Goal: Task Accomplishment & Management: Complete application form

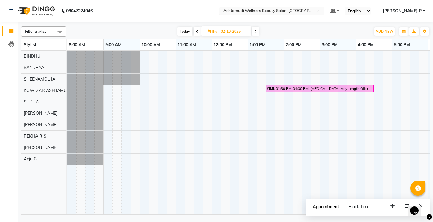
scroll to position [0, 107]
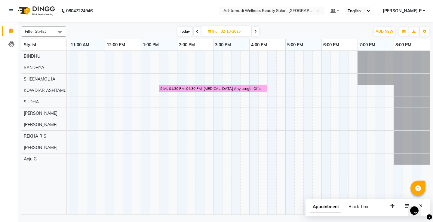
click at [325, 12] on div at bounding box center [271, 11] width 105 height 6
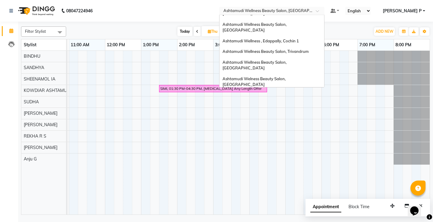
scroll to position [64, 0]
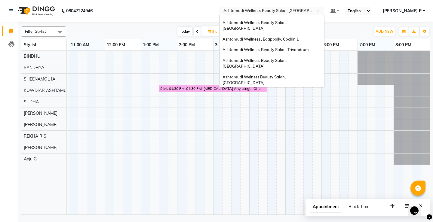
click at [321, 105] on div "Ashtamudi Wellness Beauty Salon, [GEOGRAPHIC_DATA]" at bounding box center [272, 113] width 105 height 17
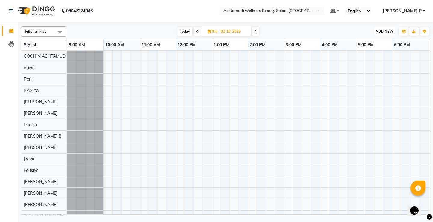
click at [387, 33] on span "ADD NEW" at bounding box center [385, 31] width 18 height 5
click at [381, 44] on button "Add Appointment" at bounding box center [371, 43] width 48 height 8
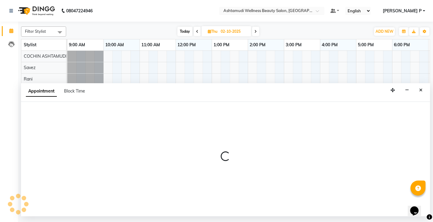
select select "600"
select select "tentative"
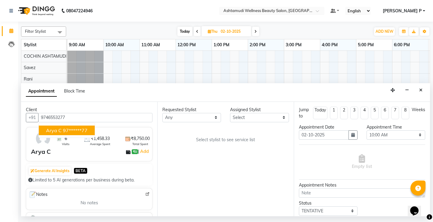
type input "9746553277"
click at [286, 118] on select "Select Aiswarya B Ankith(URAJ) BINU MANGAR COCHIN ASHTAMUDI Danish Fousiya Jish…" at bounding box center [259, 117] width 59 height 9
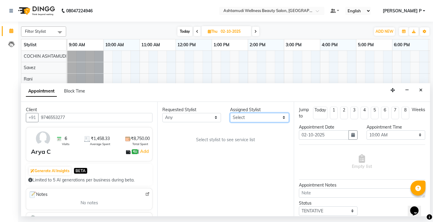
select select "27313"
click at [230, 113] on select "Select Aiswarya B Ankith(URAJ) BINU MANGAR COCHIN ASHTAMUDI Danish Fousiya Jish…" at bounding box center [259, 117] width 59 height 9
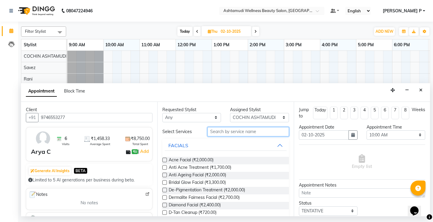
click at [215, 133] on input "text" at bounding box center [248, 131] width 81 height 9
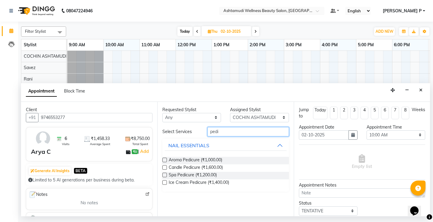
type input "pedi"
click at [166, 161] on label at bounding box center [165, 160] width 5 height 5
click at [166, 161] on input "checkbox" at bounding box center [165, 161] width 4 height 4
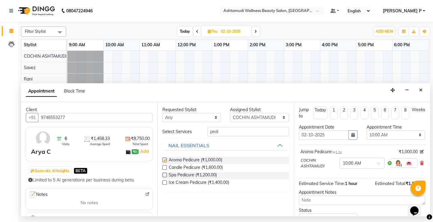
checkbox input "false"
drag, startPoint x: 349, startPoint y: 135, endPoint x: 351, endPoint y: 139, distance: 3.6
click at [351, 135] on icon "button" at bounding box center [353, 135] width 4 height 4
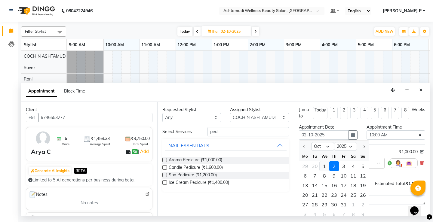
click at [323, 166] on div "1" at bounding box center [325, 167] width 10 height 10
type input "01-10-2025"
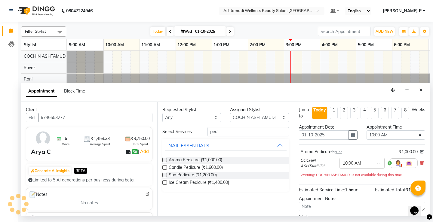
scroll to position [0, 71]
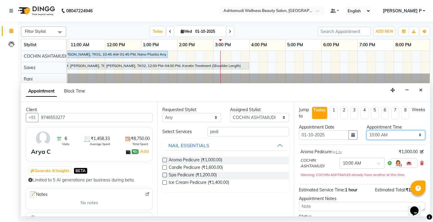
click at [415, 134] on select "Select 10:00 AM 10:15 AM 10:30 AM 10:45 AM 11:00 AM 11:15 AM 11:30 AM 11:45 AM …" at bounding box center [396, 135] width 59 height 9
select select "1110"
click at [367, 131] on select "Select 10:00 AM 10:15 AM 10:30 AM 10:45 AM 11:00 AM 11:15 AM 11:30 AM 11:45 AM …" at bounding box center [396, 135] width 59 height 9
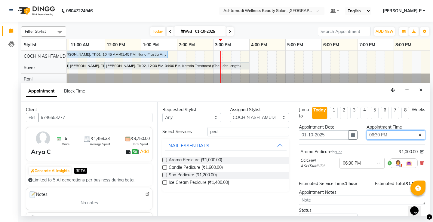
scroll to position [35, 0]
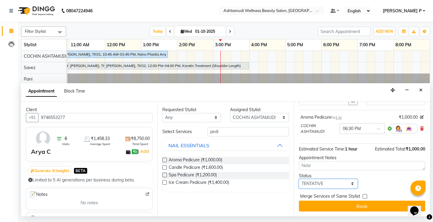
click at [336, 185] on select "Select TENTATIVE CONFIRM CHECK-IN UPCOMING" at bounding box center [328, 183] width 59 height 9
select select "confirm booking"
click at [299, 179] on select "Select TENTATIVE CONFIRM CHECK-IN UPCOMING" at bounding box center [328, 183] width 59 height 9
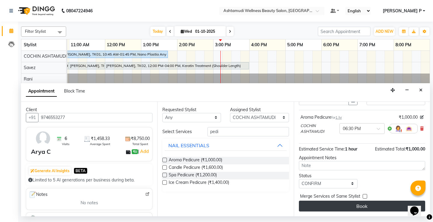
click at [367, 207] on button "Book" at bounding box center [362, 206] width 126 height 11
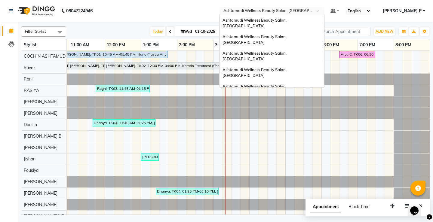
click at [323, 12] on span at bounding box center [320, 13] width 8 height 6
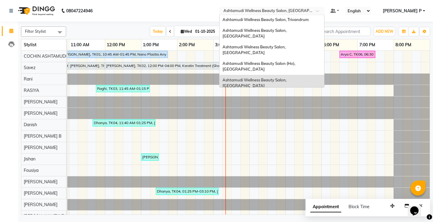
click at [322, 91] on div "Ashtamudi Wellness Beauty Salon, [GEOGRAPHIC_DATA]" at bounding box center [272, 99] width 105 height 17
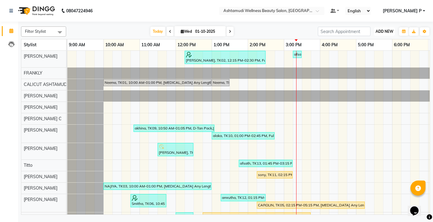
click at [391, 29] on span "ADD NEW" at bounding box center [385, 31] width 18 height 5
click at [380, 44] on button "Add Appointment" at bounding box center [371, 43] width 48 height 8
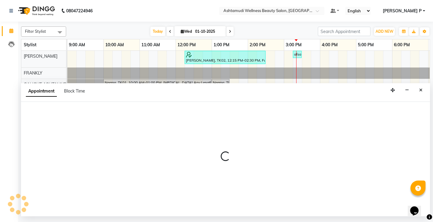
select select "600"
select select "tentative"
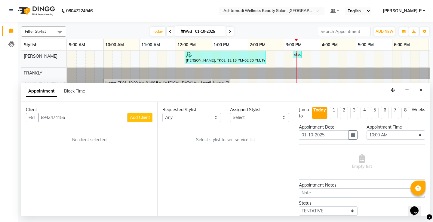
type input "8943474156"
click at [135, 118] on span "Add Client" at bounding box center [140, 117] width 20 height 5
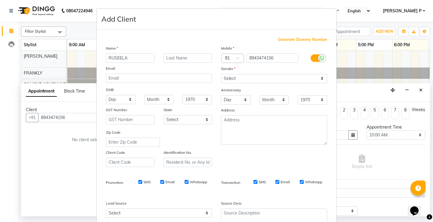
type input "RUSEELA"
click at [256, 75] on select "Select Male Female Other Prefer Not To Say" at bounding box center [274, 78] width 106 height 9
select select "female"
click at [221, 74] on select "Select Male Female Other Prefer Not To Say" at bounding box center [274, 78] width 106 height 9
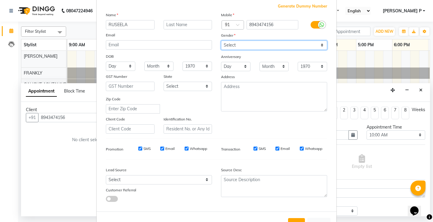
scroll to position [55, 0]
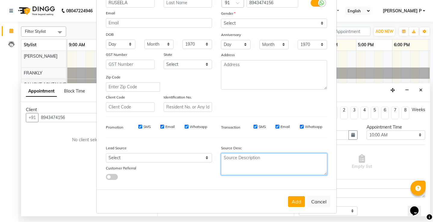
click at [237, 160] on textarea at bounding box center [274, 164] width 106 height 22
type textarea "TELECALLING"
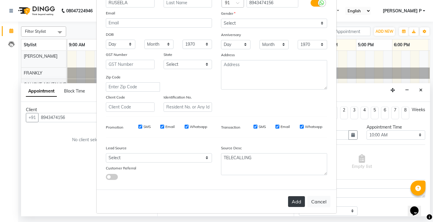
click at [292, 200] on button "Add" at bounding box center [296, 202] width 17 height 11
type input "89******56"
select select
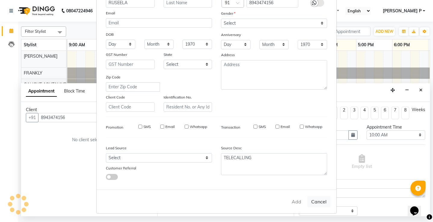
select select
checkbox input "false"
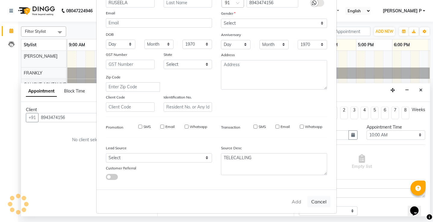
checkbox input "false"
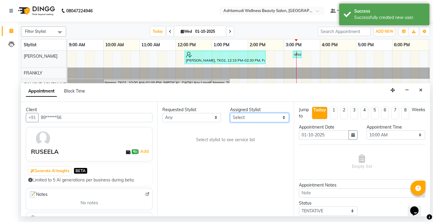
click at [283, 116] on select "Select Adil Amala George AMBILI C ANKITHA CALICUT ASHTAMUDI FRANKLY KRISHNA Nit…" at bounding box center [259, 117] width 59 height 9
select select "27314"
click at [230, 113] on select "Select Adil Amala George AMBILI C ANKITHA CALICUT ASHTAMUDI FRANKLY KRISHNA Nit…" at bounding box center [259, 117] width 59 height 9
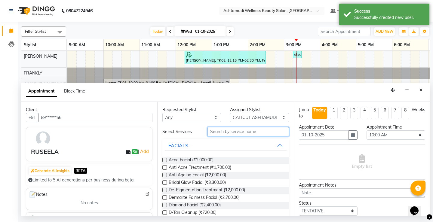
click at [213, 134] on input "text" at bounding box center [248, 131] width 81 height 9
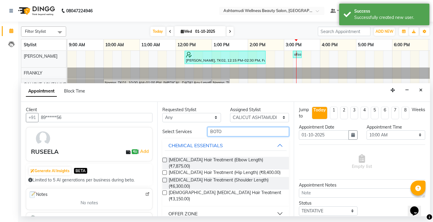
type input "BOTO"
click at [191, 210] on div "OFFER ZONE" at bounding box center [183, 213] width 29 height 7
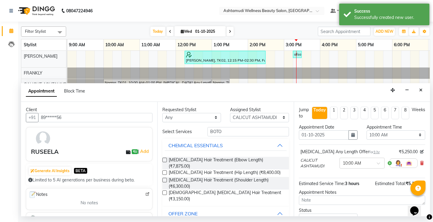
checkbox input "false"
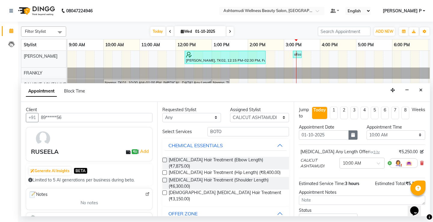
click at [352, 136] on icon "button" at bounding box center [353, 135] width 4 height 4
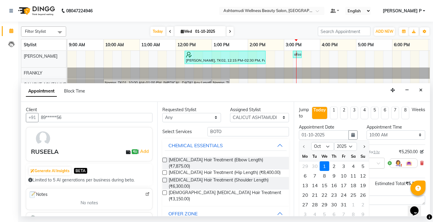
click at [337, 165] on div "2" at bounding box center [335, 167] width 10 height 10
type input "02-10-2025"
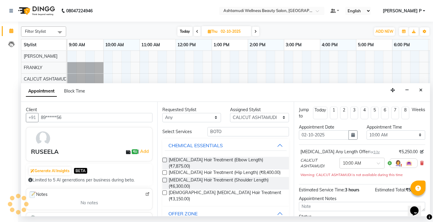
scroll to position [0, 179]
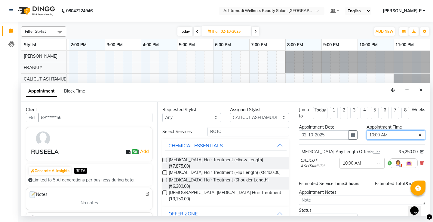
click at [416, 135] on select "Select 10:00 AM 10:15 AM 10:30 AM 10:45 AM 11:00 AM 11:15 AM 11:30 AM 11:45 AM …" at bounding box center [396, 135] width 59 height 9
select select "660"
click at [367, 131] on select "Select 10:00 AM 10:15 AM 10:30 AM 10:45 AM 11:00 AM 11:15 AM 11:30 AM 11:45 AM …" at bounding box center [396, 135] width 59 height 9
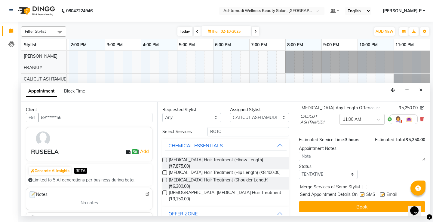
scroll to position [45, 0]
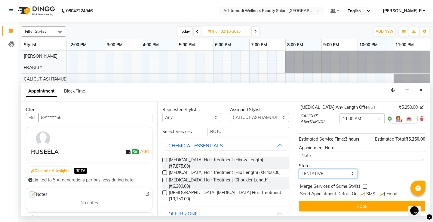
click at [338, 172] on select "Select TENTATIVE CONFIRM UPCOMING" at bounding box center [328, 173] width 59 height 9
select select "confirm booking"
click at [299, 169] on select "Select TENTATIVE CONFIRM UPCOMING" at bounding box center [328, 173] width 59 height 9
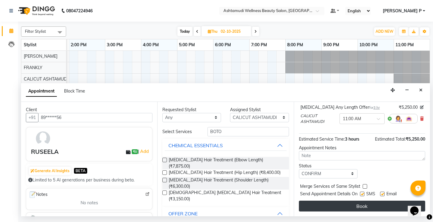
click at [347, 209] on button "Book" at bounding box center [362, 206] width 126 height 11
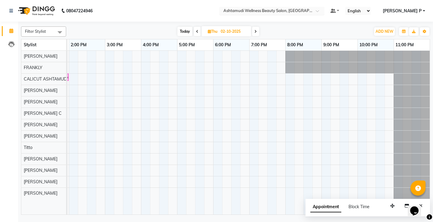
click at [323, 13] on span at bounding box center [320, 13] width 8 height 6
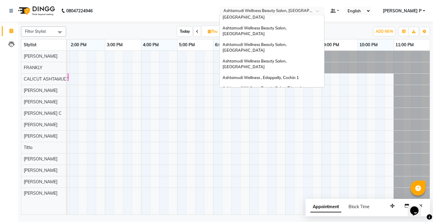
scroll to position [0, 0]
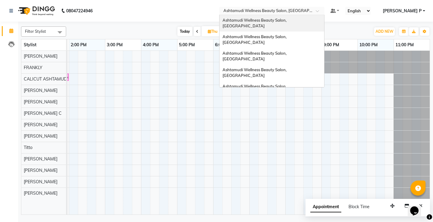
click at [288, 19] on span "Ashtamudi Wellness Beauty Salon, Kowdiar" at bounding box center [255, 23] width 65 height 11
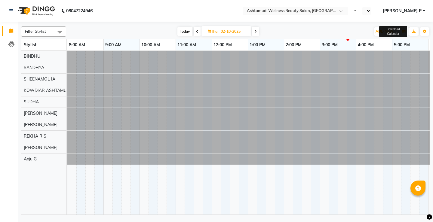
select select "en"
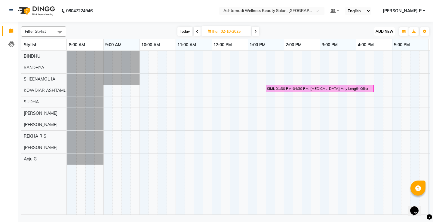
click at [388, 30] on span "ADD NEW" at bounding box center [385, 31] width 18 height 5
click at [382, 42] on button "Add Appointment" at bounding box center [371, 43] width 48 height 8
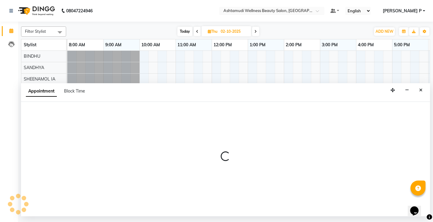
select select "tentative"
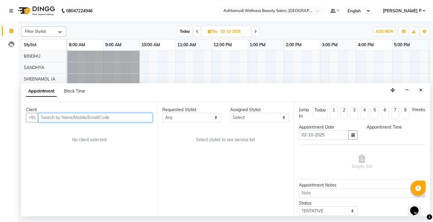
select select "540"
paste input "8078513937"
type input "8078513937"
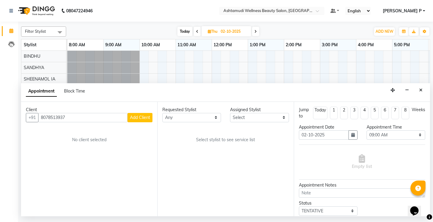
click at [144, 119] on span "Add Client" at bounding box center [140, 117] width 20 height 5
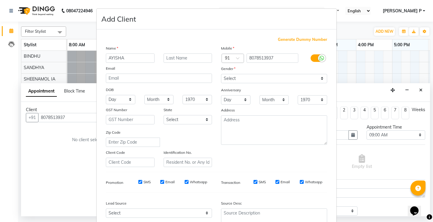
type input "AYISHA"
click at [256, 82] on select "Select Male Female Other Prefer Not To Say" at bounding box center [274, 78] width 106 height 9
select select "female"
click at [221, 74] on select "Select Male Female Other Prefer Not To Say" at bounding box center [274, 78] width 106 height 9
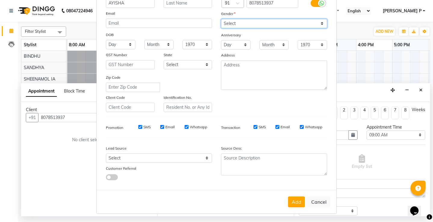
scroll to position [55, 0]
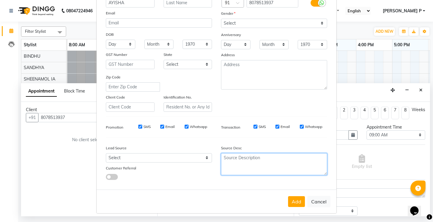
click at [234, 159] on textarea at bounding box center [274, 164] width 106 height 22
type textarea "TELECALLING"
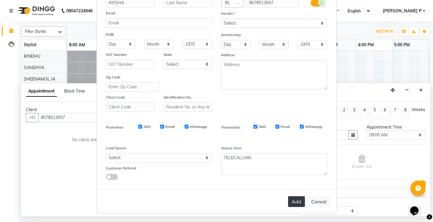
click at [296, 201] on button "Add" at bounding box center [296, 202] width 17 height 11
type input "80******37"
select select
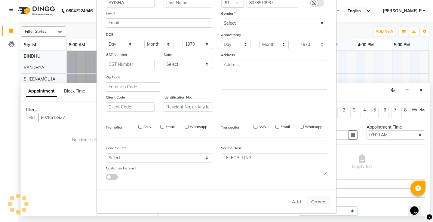
select select
checkbox input "false"
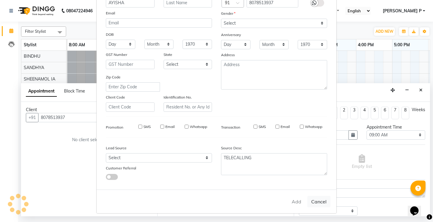
checkbox input "false"
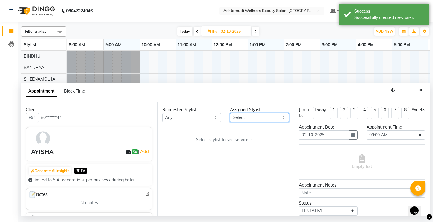
click at [281, 119] on select "Select ABISHA KARKI Anju G BINDHU KOWDIAR ASHTAMUDI REKHA R S RIMA GHALAY Sabna…" at bounding box center [259, 117] width 59 height 9
select select "27461"
click at [230, 113] on select "Select ABISHA KARKI Anju G BINDHU KOWDIAR ASHTAMUDI REKHA R S RIMA GHALAY Sabna…" at bounding box center [259, 117] width 59 height 9
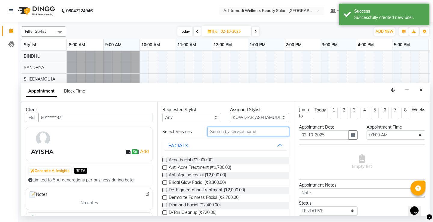
click at [209, 132] on input "text" at bounding box center [248, 131] width 81 height 9
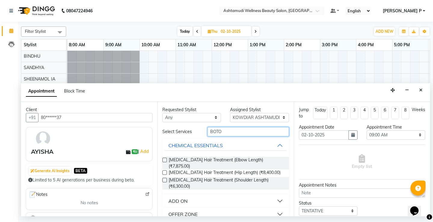
type input "BOTO"
click at [192, 211] on div "OFFER ZONE" at bounding box center [183, 214] width 29 height 7
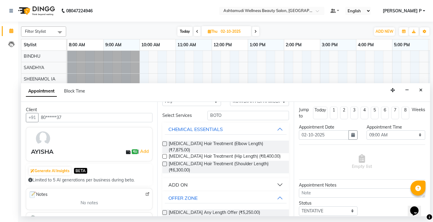
click at [164, 211] on label at bounding box center [165, 213] width 5 height 5
click at [164, 212] on input "checkbox" at bounding box center [165, 214] width 4 height 4
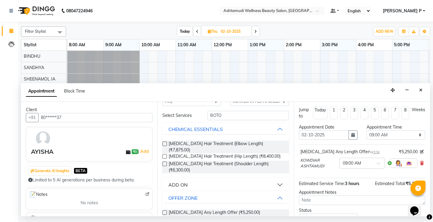
click at [166, 211] on label at bounding box center [165, 213] width 5 height 5
click at [166, 212] on input "checkbox" at bounding box center [165, 214] width 4 height 4
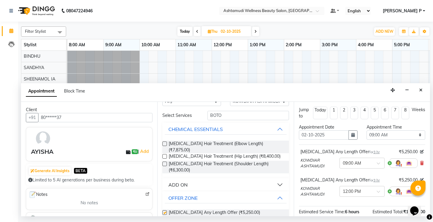
checkbox input "false"
click at [417, 136] on select "Select 09:00 AM 09:15 AM 09:30 AM 09:45 AM 10:00 AM 10:15 AM 10:30 AM 10:45 AM …" at bounding box center [396, 135] width 59 height 9
select select "720"
click at [367, 131] on select "Select 09:00 AM 09:15 AM 09:30 AM 09:45 AM 10:00 AM 10:15 AM 10:30 AM 10:45 AM …" at bounding box center [396, 135] width 59 height 9
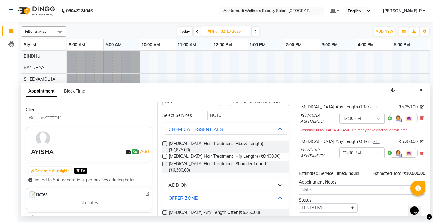
scroll to position [46, 0]
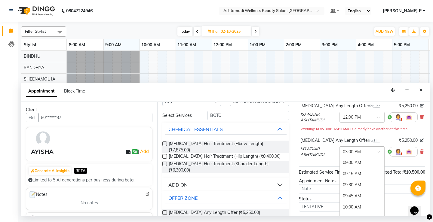
click at [377, 152] on span at bounding box center [381, 154] width 8 height 6
click at [353, 165] on div "12:00 PM" at bounding box center [362, 165] width 45 height 11
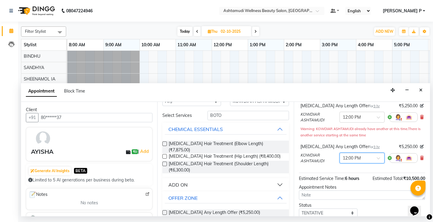
scroll to position [85, 0]
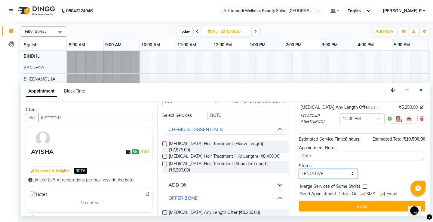
click at [331, 172] on select "Select TENTATIVE CONFIRM UPCOMING" at bounding box center [328, 173] width 59 height 9
select select "confirm booking"
click at [299, 169] on select "Select TENTATIVE CONFIRM UPCOMING" at bounding box center [328, 173] width 59 height 9
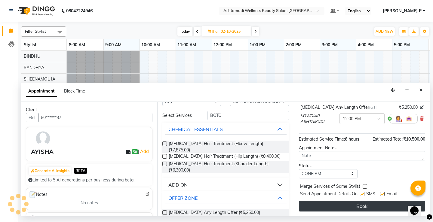
click at [354, 208] on button "Book" at bounding box center [362, 206] width 126 height 11
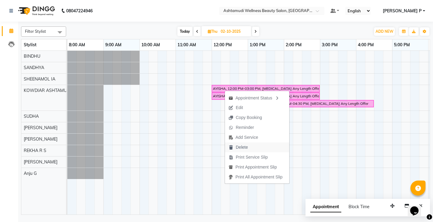
click at [246, 148] on span "Delete" at bounding box center [242, 147] width 12 height 6
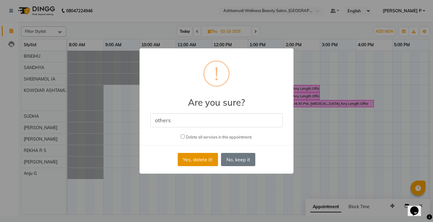
type input "others"
click at [203, 162] on button "Yes, delete it!" at bounding box center [198, 159] width 40 height 13
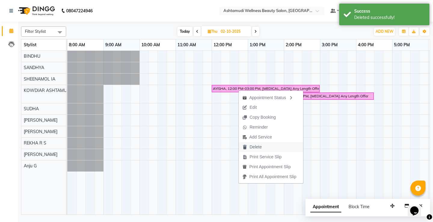
click at [255, 148] on span "Delete" at bounding box center [256, 147] width 12 height 6
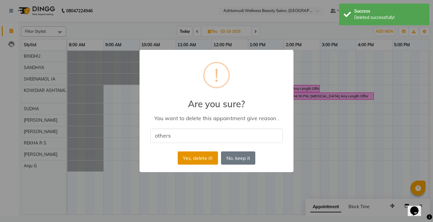
type input "others"
click at [197, 157] on button "Yes, delete it!" at bounding box center [198, 158] width 40 height 13
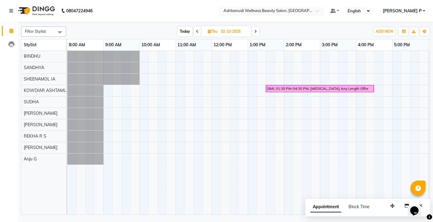
click at [323, 11] on span at bounding box center [320, 13] width 8 height 6
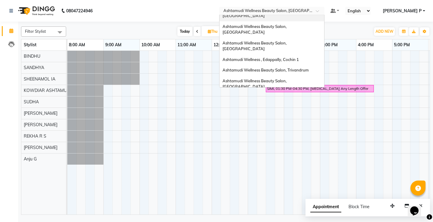
scroll to position [47, 0]
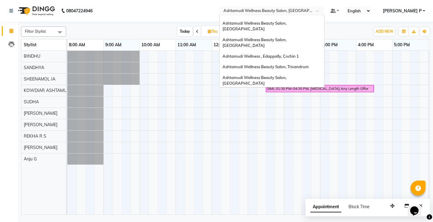
click at [287, 92] on span "Ashtamudi Welness Beauty Salon, Chinnakkada" at bounding box center [255, 97] width 64 height 11
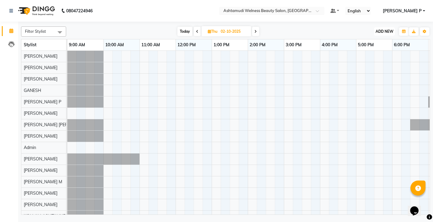
click at [389, 30] on span "ADD NEW" at bounding box center [385, 31] width 18 height 5
click at [378, 42] on button "Add Appointment" at bounding box center [371, 43] width 48 height 8
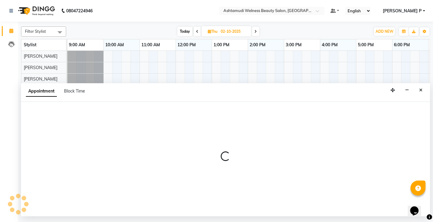
select select "600"
select select "tentative"
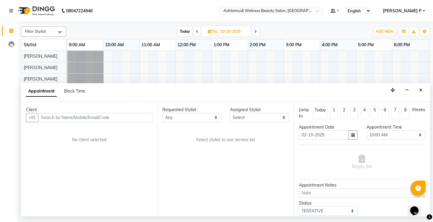
click at [47, 119] on input "text" at bounding box center [95, 117] width 114 height 9
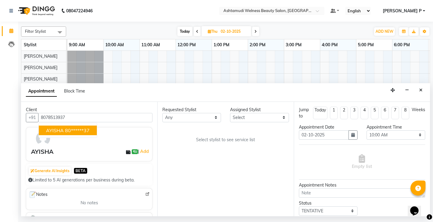
type input "8078513937"
click at [264, 118] on select "Select [PERSON_NAME] Admin [PERSON_NAME] [PERSON_NAME] [PERSON_NAME] M [PERSON_…" at bounding box center [259, 117] width 59 height 9
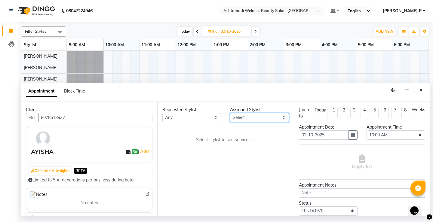
select select "25976"
click at [230, 113] on select "Select [PERSON_NAME] Admin [PERSON_NAME] [PERSON_NAME] [PERSON_NAME] M [PERSON_…" at bounding box center [259, 117] width 59 height 9
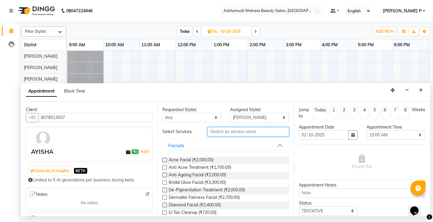
click at [213, 133] on input "text" at bounding box center [248, 131] width 81 height 9
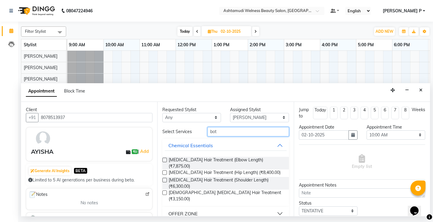
type input "bot"
click at [193, 210] on div "OFFER ZONE" at bounding box center [183, 213] width 29 height 7
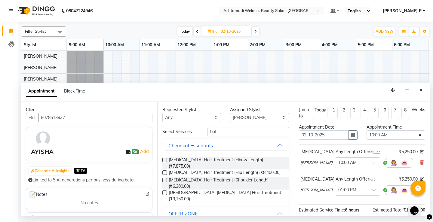
checkbox input "false"
click at [403, 134] on select "Select 10:00 AM 10:15 AM 10:30 AM 10:45 AM 11:00 AM 11:15 AM 11:30 AM 11:45 AM …" at bounding box center [396, 135] width 59 height 9
select select "720"
click at [367, 131] on select "Select 10:00 AM 10:15 AM 10:30 AM 10:45 AM 11:00 AM 11:15 AM 11:30 AM 11:45 AM …" at bounding box center [396, 135] width 59 height 9
click at [376, 191] on span at bounding box center [377, 192] width 8 height 6
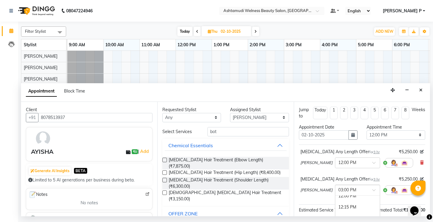
scroll to position [82, 0]
click at [352, 208] on div "12:00 PM" at bounding box center [358, 208] width 45 height 11
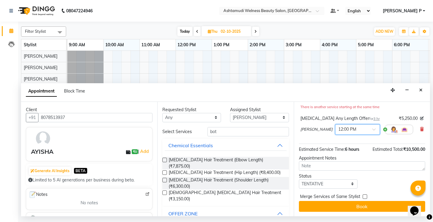
scroll to position [69, 0]
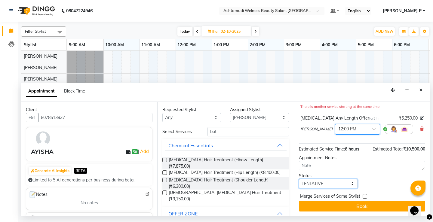
click at [334, 185] on select "Select TENTATIVE CONFIRM UPCOMING" at bounding box center [328, 183] width 59 height 9
select select "confirm booking"
click at [299, 179] on select "Select TENTATIVE CONFIRM UPCOMING" at bounding box center [328, 183] width 59 height 9
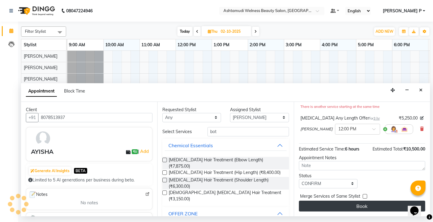
click at [347, 206] on button "Book" at bounding box center [362, 206] width 126 height 11
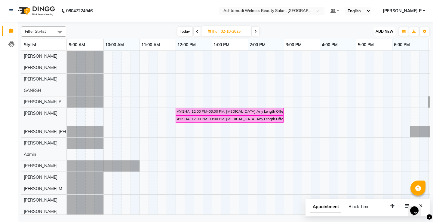
drag, startPoint x: 385, startPoint y: 28, endPoint x: 385, endPoint y: 36, distance: 7.8
click at [385, 27] on button "ADD NEW Toggle Dropdown" at bounding box center [384, 31] width 21 height 8
click at [385, 43] on button "Add Appointment" at bounding box center [371, 43] width 48 height 8
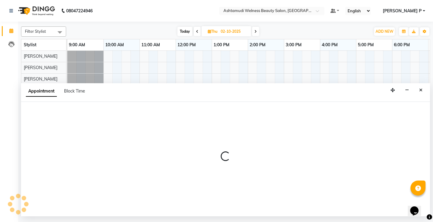
select select "tentative"
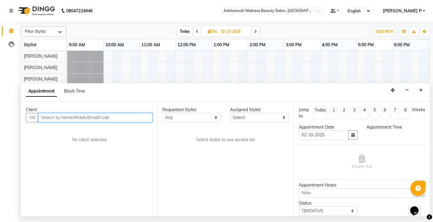
select select "600"
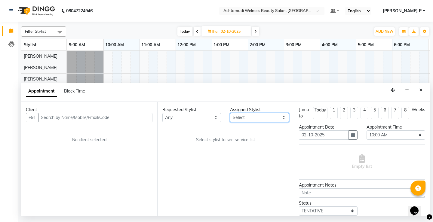
click at [284, 119] on select "Select Abisha ADITHYA TAMANG Admin ALTHAF Anitha ATHIRA SANAL BETZA M BINU Dwan…" at bounding box center [259, 117] width 59 height 9
select select "25976"
click at [230, 113] on select "Select Abisha ADITHYA TAMANG Admin ALTHAF Anitha ATHIRA SANAL BETZA M BINU Dwan…" at bounding box center [259, 117] width 59 height 9
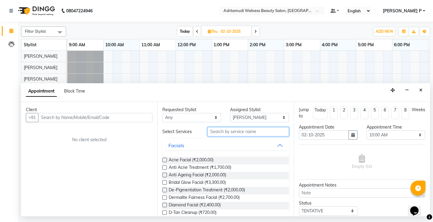
click at [216, 131] on input "text" at bounding box center [248, 131] width 81 height 9
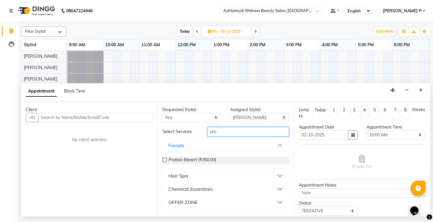
type input "pro"
click at [179, 176] on div "Hair Spa" at bounding box center [179, 175] width 20 height 7
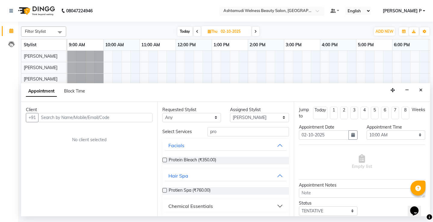
click at [323, 11] on span at bounding box center [320, 13] width 8 height 6
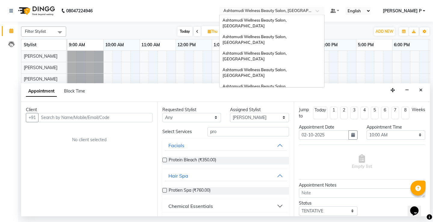
scroll to position [85, 0]
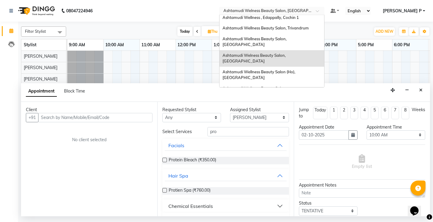
click at [318, 146] on span "Ashtamudi Unisex Salon, Dreams Mall, Dreams Mall Kottiyam" at bounding box center [270, 151] width 95 height 11
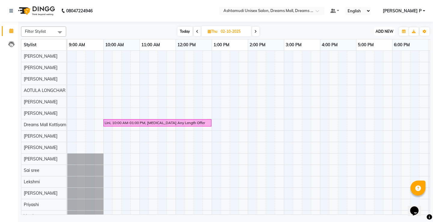
click at [379, 30] on span "ADD NEW" at bounding box center [385, 31] width 18 height 5
click at [373, 43] on button "Add Appointment" at bounding box center [371, 43] width 48 height 8
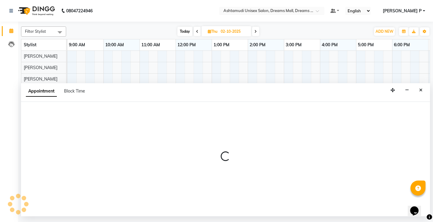
select select "600"
select select "tentative"
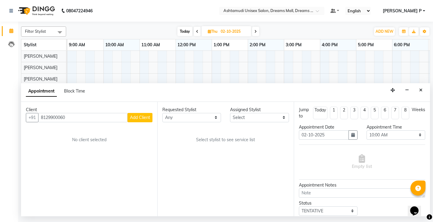
type input "8129900060"
click at [141, 116] on span "Add Client" at bounding box center [140, 117] width 20 height 5
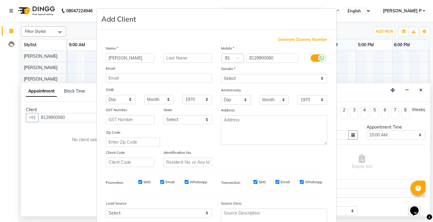
type input "[PERSON_NAME]"
click at [270, 76] on select "Select [DEMOGRAPHIC_DATA] [DEMOGRAPHIC_DATA] Other Prefer Not To Say" at bounding box center [274, 78] width 106 height 9
select select "[DEMOGRAPHIC_DATA]"
click at [221, 74] on select "Select [DEMOGRAPHIC_DATA] [DEMOGRAPHIC_DATA] Other Prefer Not To Say" at bounding box center [274, 78] width 106 height 9
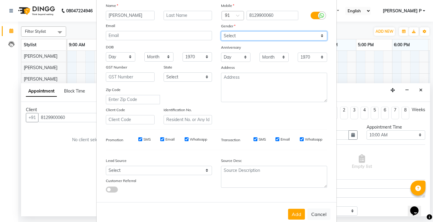
scroll to position [55, 0]
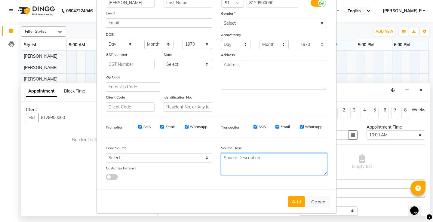
click at [232, 160] on textarea at bounding box center [274, 164] width 106 height 22
type textarea "TELECALLING"
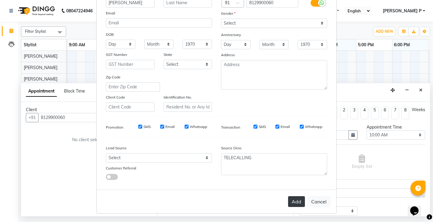
click at [295, 202] on button "Add" at bounding box center [296, 202] width 17 height 11
type input "81******60"
select select
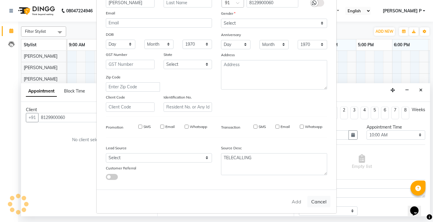
select select
checkbox input "false"
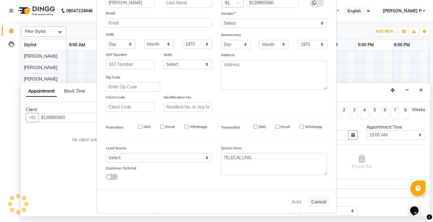
checkbox input "false"
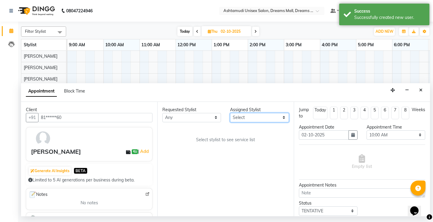
click at [284, 120] on select "Select [PERSON_NAME] AOTULA LONGCHAR [PERSON_NAME] BIKI SARKI [PERSON_NAME] Dre…" at bounding box center [259, 117] width 59 height 9
select select "63210"
click at [230, 113] on select "Select [PERSON_NAME] AOTULA LONGCHAR [PERSON_NAME] BIKI SARKI [PERSON_NAME] Dre…" at bounding box center [259, 117] width 59 height 9
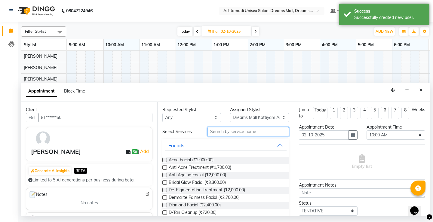
click at [220, 132] on input "text" at bounding box center [248, 131] width 81 height 9
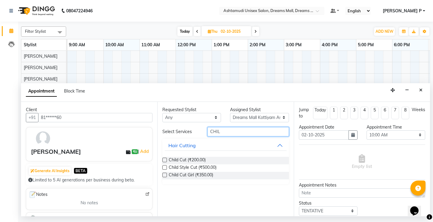
type input "CHIL"
click at [164, 176] on label at bounding box center [165, 175] width 5 height 5
click at [164, 176] on input "checkbox" at bounding box center [165, 176] width 4 height 4
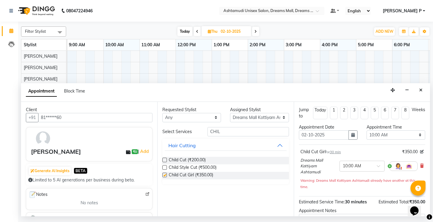
checkbox input "false"
click at [351, 135] on icon "button" at bounding box center [353, 135] width 4 height 4
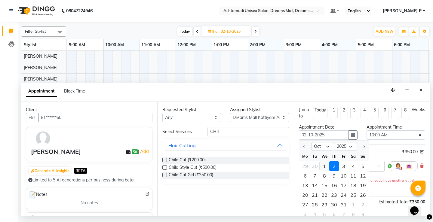
click at [323, 165] on div "1" at bounding box center [325, 167] width 10 height 10
type input "01-10-2025"
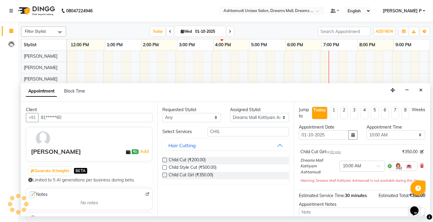
scroll to position [0, 107]
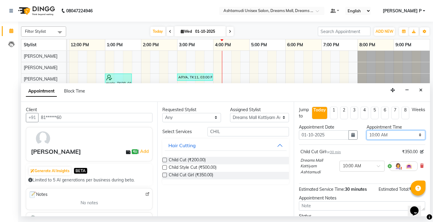
click at [415, 133] on select "Select 10:00 AM 10:15 AM 10:30 AM 10:45 AM 11:00 AM 11:15 AM 11:30 AM 11:45 AM …" at bounding box center [396, 135] width 59 height 9
select select "990"
click at [367, 131] on select "Select 10:00 AM 10:15 AM 10:30 AM 10:45 AM 11:00 AM 11:15 AM 11:30 AM 11:45 AM …" at bounding box center [396, 135] width 59 height 9
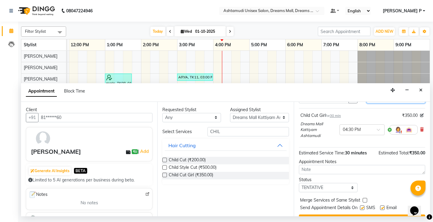
scroll to position [50, 0]
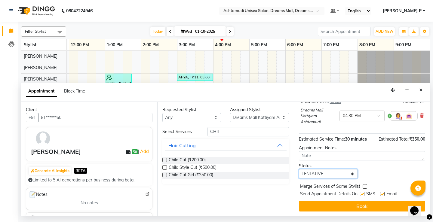
click at [328, 172] on select "Select TENTATIVE CONFIRM CHECK-IN UPCOMING" at bounding box center [328, 173] width 59 height 9
select select "confirm booking"
click at [299, 169] on select "Select TENTATIVE CONFIRM CHECK-IN UPCOMING" at bounding box center [328, 173] width 59 height 9
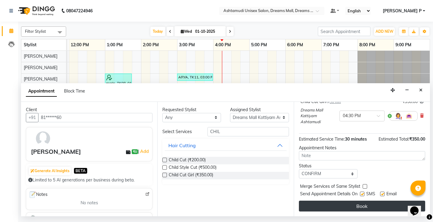
click at [349, 209] on button "Book" at bounding box center [362, 206] width 126 height 11
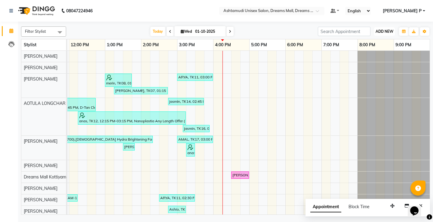
click at [385, 32] on span "ADD NEW" at bounding box center [385, 31] width 18 height 5
click at [372, 43] on button "Add Appointment" at bounding box center [371, 43] width 48 height 8
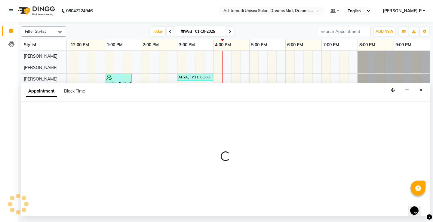
select select "600"
select select "tentative"
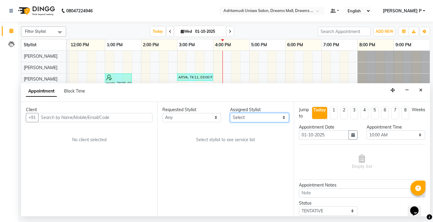
click at [281, 120] on select "Select [PERSON_NAME] AOTULA LONGCHAR [PERSON_NAME] BIKI SARKI [PERSON_NAME] Dre…" at bounding box center [259, 117] width 59 height 9
select select "63210"
click at [230, 113] on select "Select [PERSON_NAME] AOTULA LONGCHAR [PERSON_NAME] BIKI SARKI [PERSON_NAME] Dre…" at bounding box center [259, 117] width 59 height 9
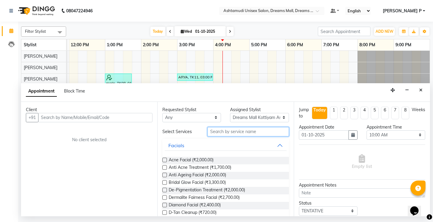
click at [232, 132] on input "text" at bounding box center [248, 131] width 81 height 9
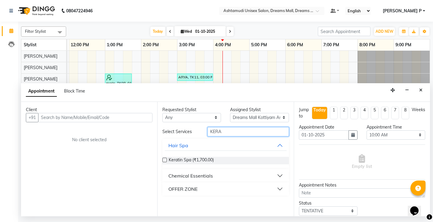
type input "KERA"
